Goal: Task Accomplishment & Management: Use online tool/utility

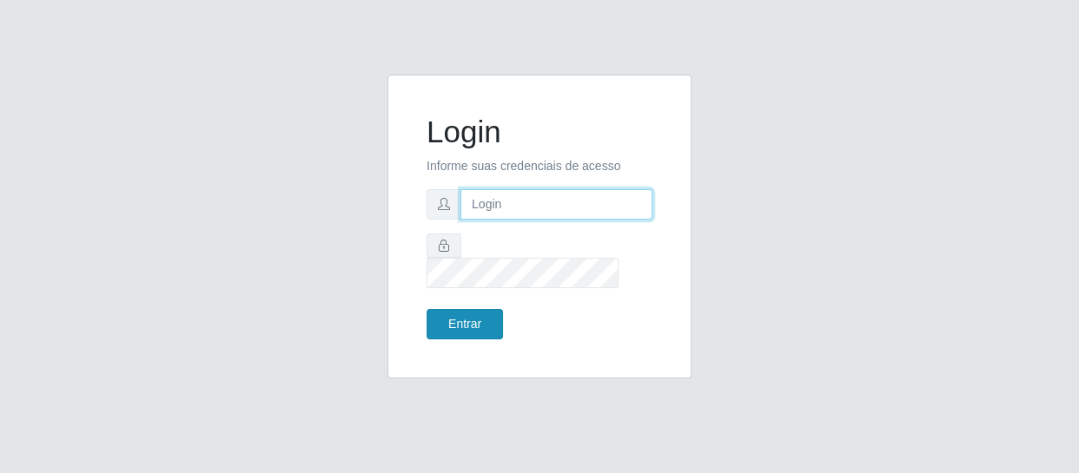
type input "[EMAIL_ADDRESS][DOMAIN_NAME]"
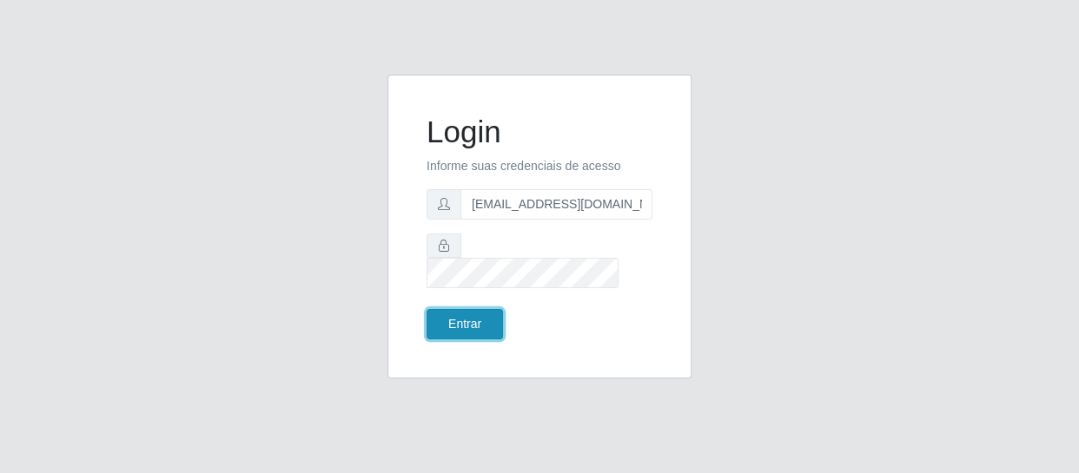
click at [455, 315] on button "Entrar" at bounding box center [464, 324] width 76 height 30
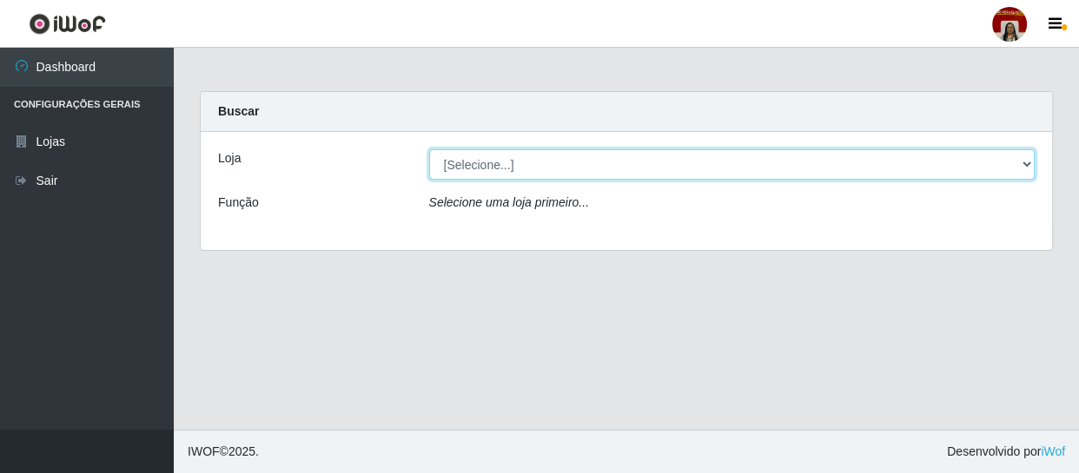
click at [475, 169] on select "[Selecione...] Mar Vermelho - Loja 04" at bounding box center [732, 164] width 606 height 30
select select "251"
click at [429, 149] on select "[Selecione...] Mar Vermelho - Loja 04" at bounding box center [732, 164] width 606 height 30
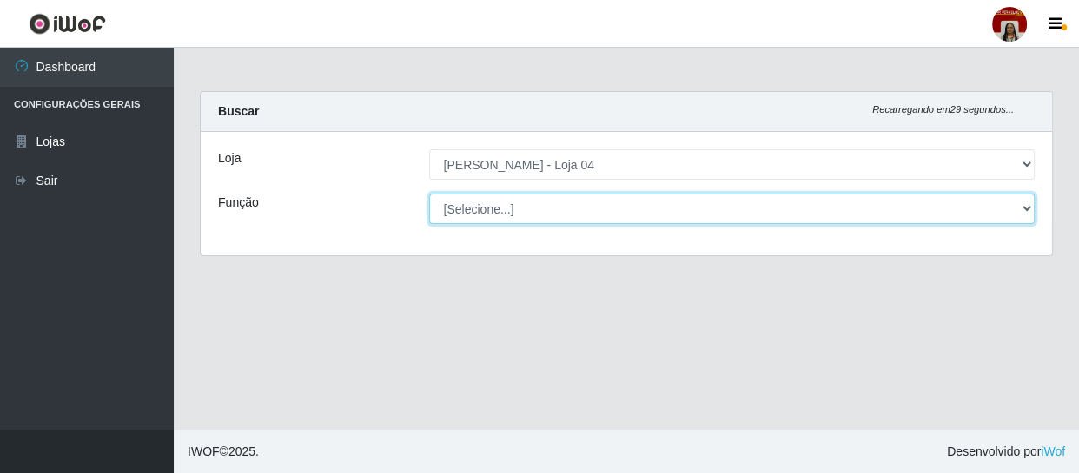
click at [582, 204] on select "[Selecione...] ASG ASG + ASG ++ Auxiliar de Depósito Auxiliar de Depósito + Aux…" at bounding box center [732, 209] width 606 height 30
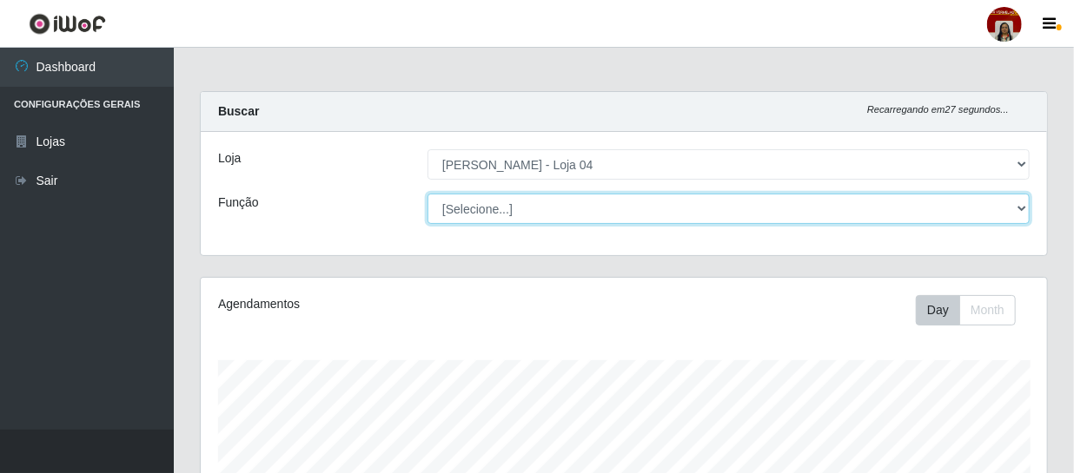
scroll to position [360, 846]
select select "22"
click at [427, 194] on select "[Selecione...] ASG ASG + ASG ++ Auxiliar de Depósito Auxiliar de Depósito + Aux…" at bounding box center [728, 209] width 602 height 30
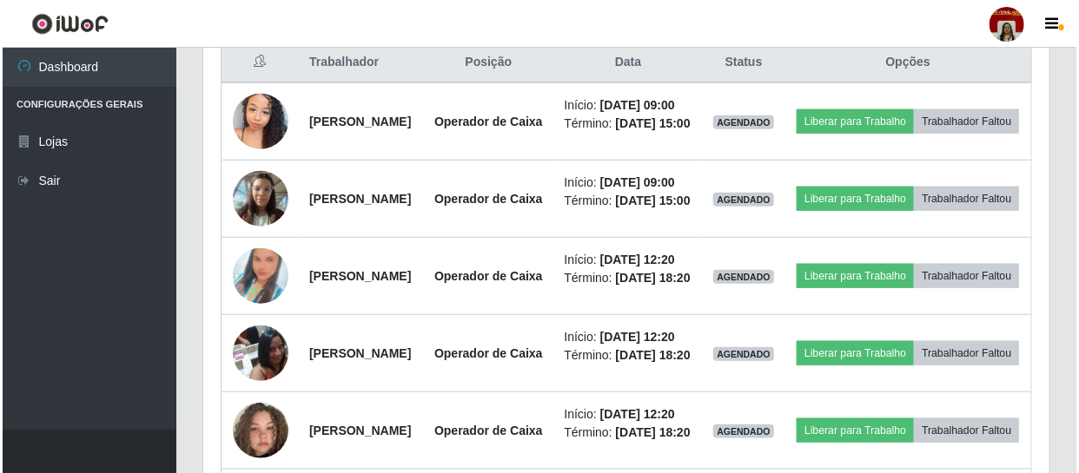
scroll to position [764, 0]
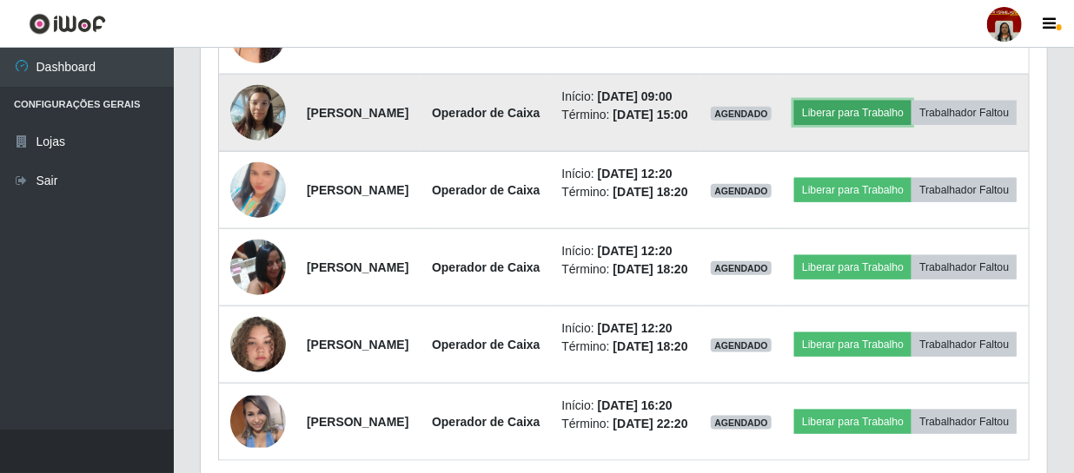
click at [893, 125] on button "Liberar para Trabalho" at bounding box center [852, 113] width 117 height 24
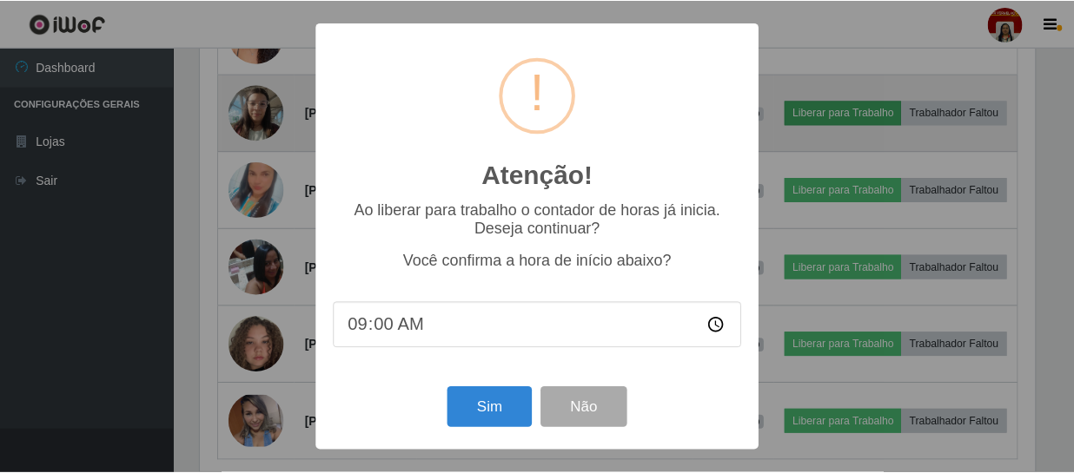
scroll to position [360, 838]
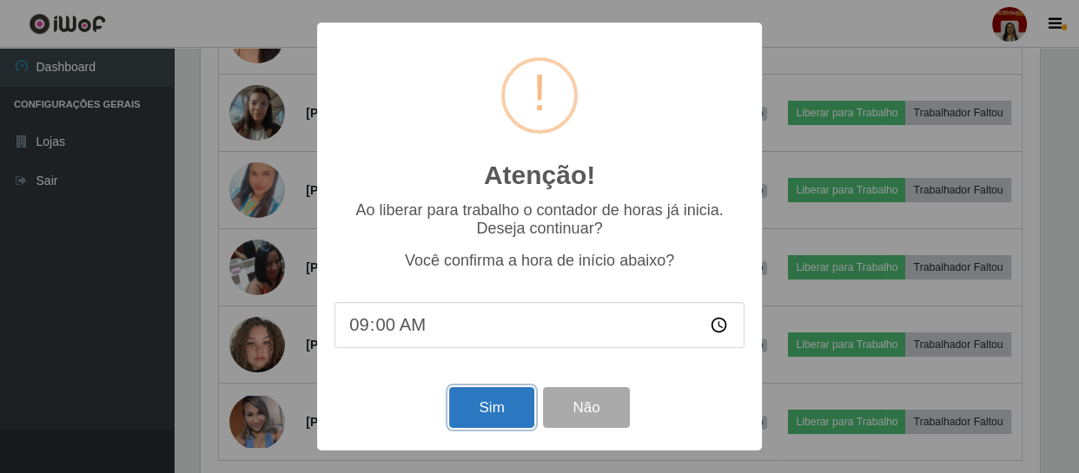
click at [466, 414] on button "Sim" at bounding box center [491, 407] width 84 height 41
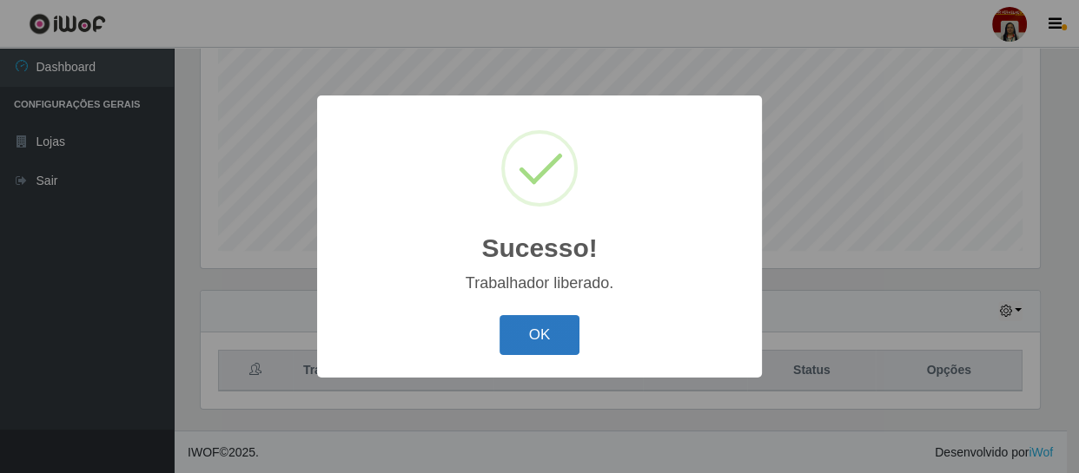
click at [510, 348] on button "OK" at bounding box center [539, 335] width 81 height 41
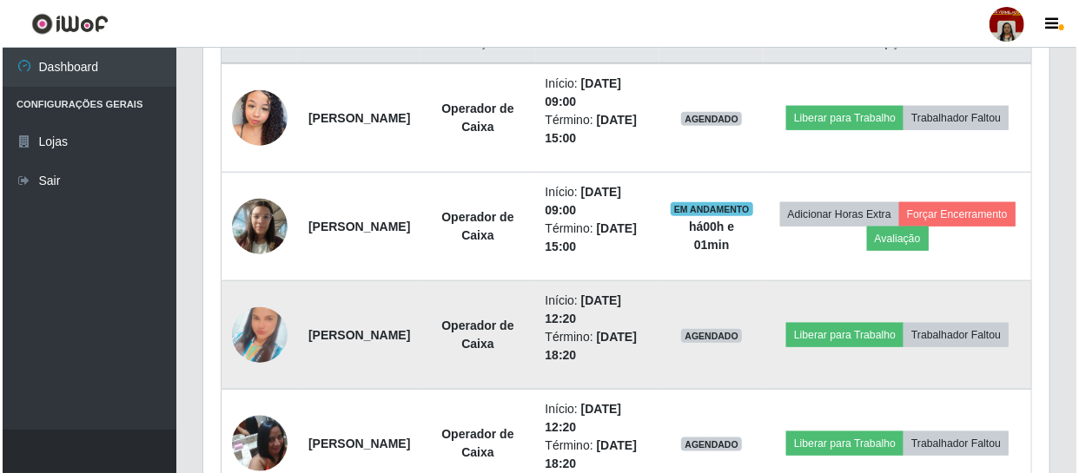
scroll to position [686, 0]
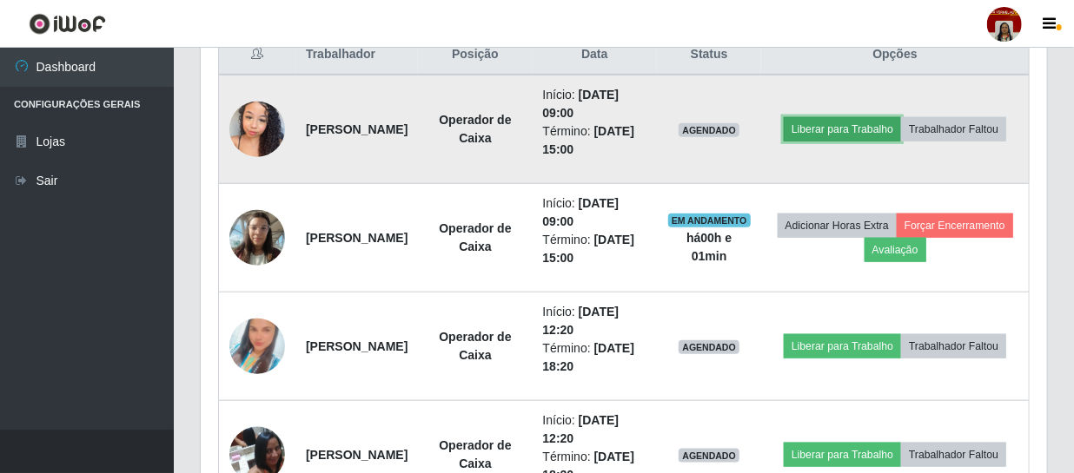
click at [901, 120] on button "Liberar para Trabalho" at bounding box center [841, 129] width 117 height 24
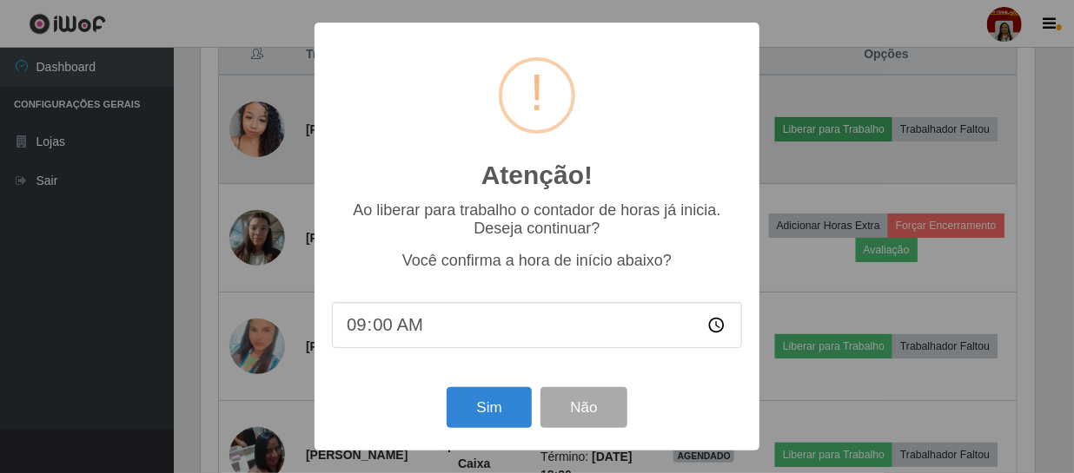
scroll to position [360, 838]
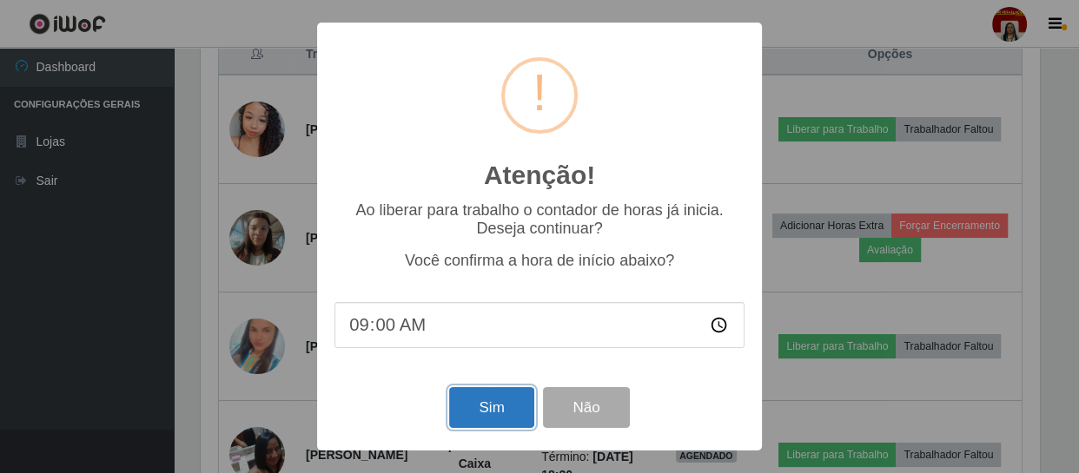
click at [495, 410] on button "Sim" at bounding box center [491, 407] width 84 height 41
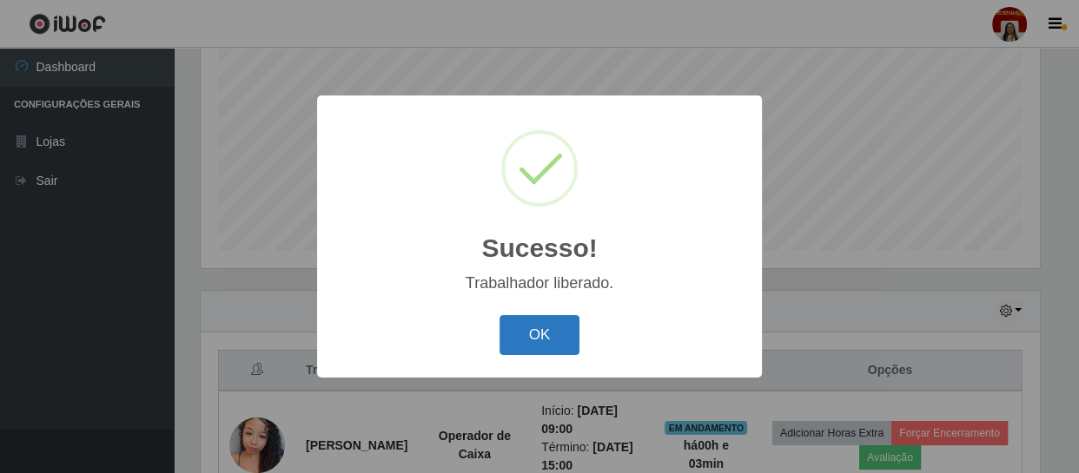
click at [550, 341] on button "OK" at bounding box center [539, 335] width 81 height 41
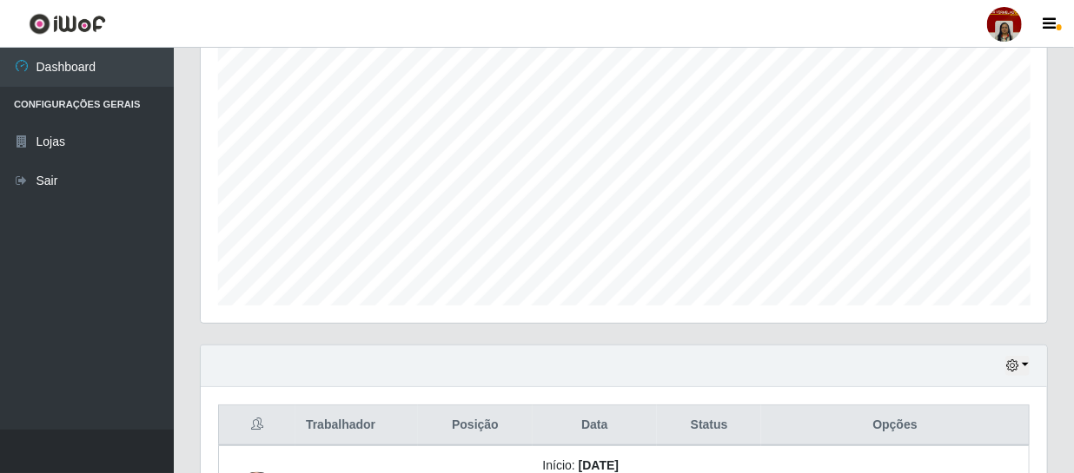
scroll to position [711, 0]
